Goal: Transaction & Acquisition: Purchase product/service

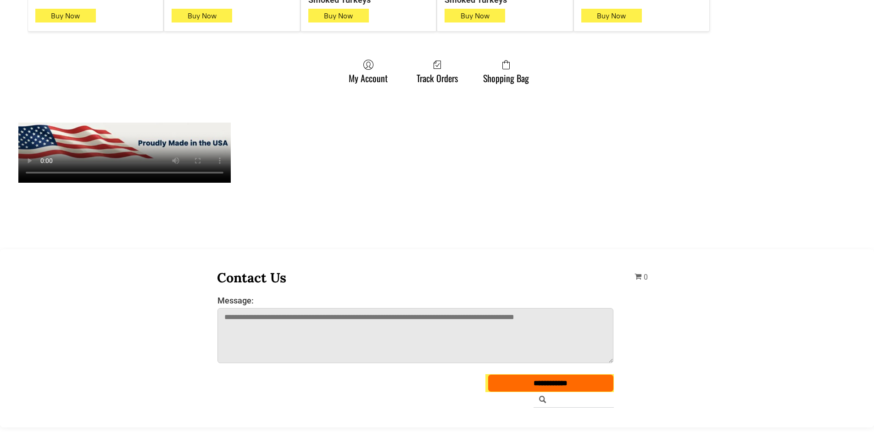
scroll to position [780, 0]
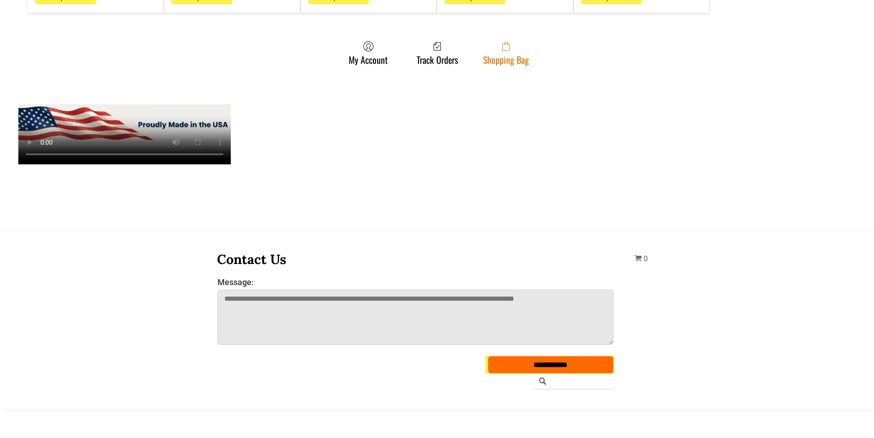
click at [481, 43] on link "Shopping Bag" at bounding box center [506, 53] width 55 height 24
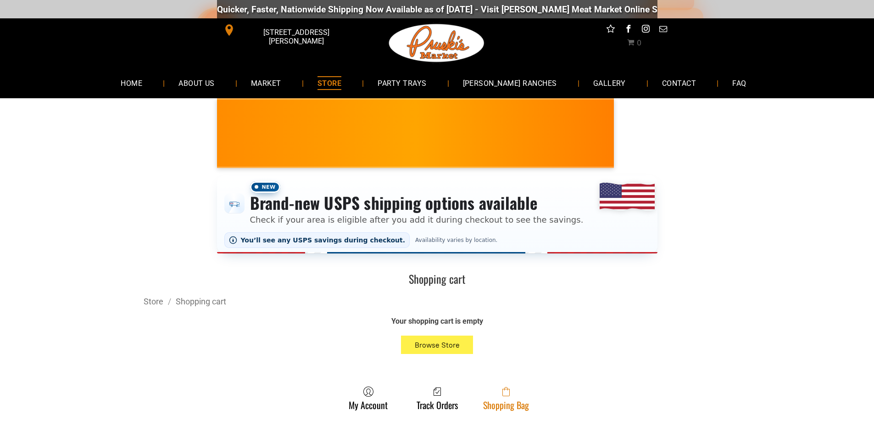
click at [524, 395] on span at bounding box center [506, 391] width 46 height 11
click at [526, 404] on link "Shopping Bag" at bounding box center [506, 398] width 55 height 24
click at [483, 399] on link "Shopping Bag" at bounding box center [506, 398] width 55 height 24
